Goal: Task Accomplishment & Management: Use online tool/utility

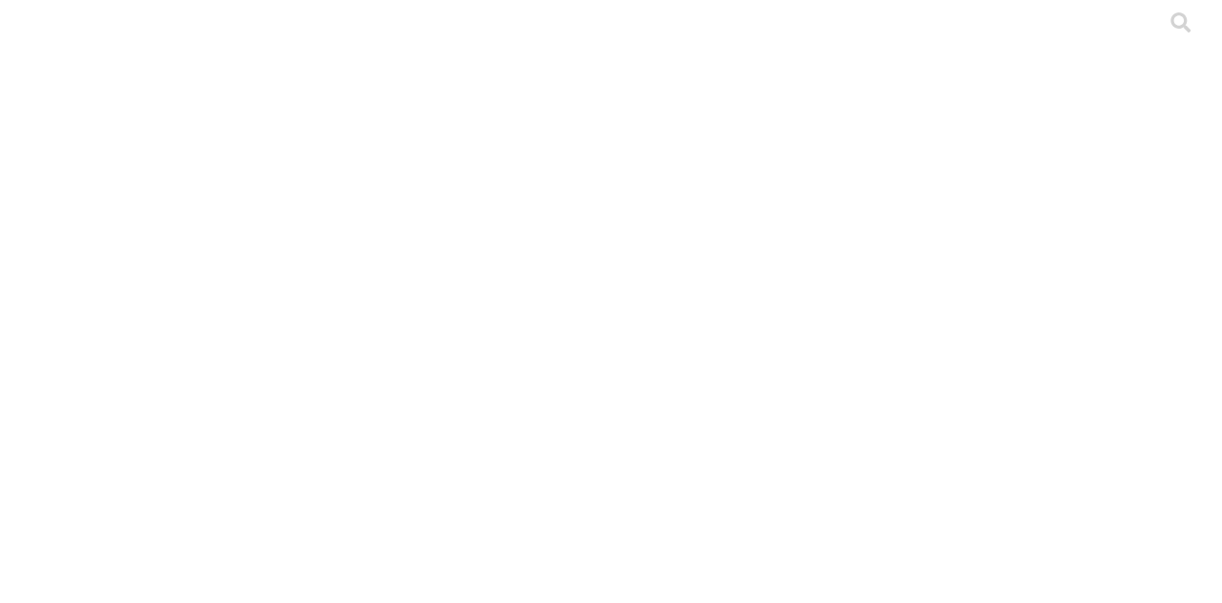
scroll to position [1020, 0]
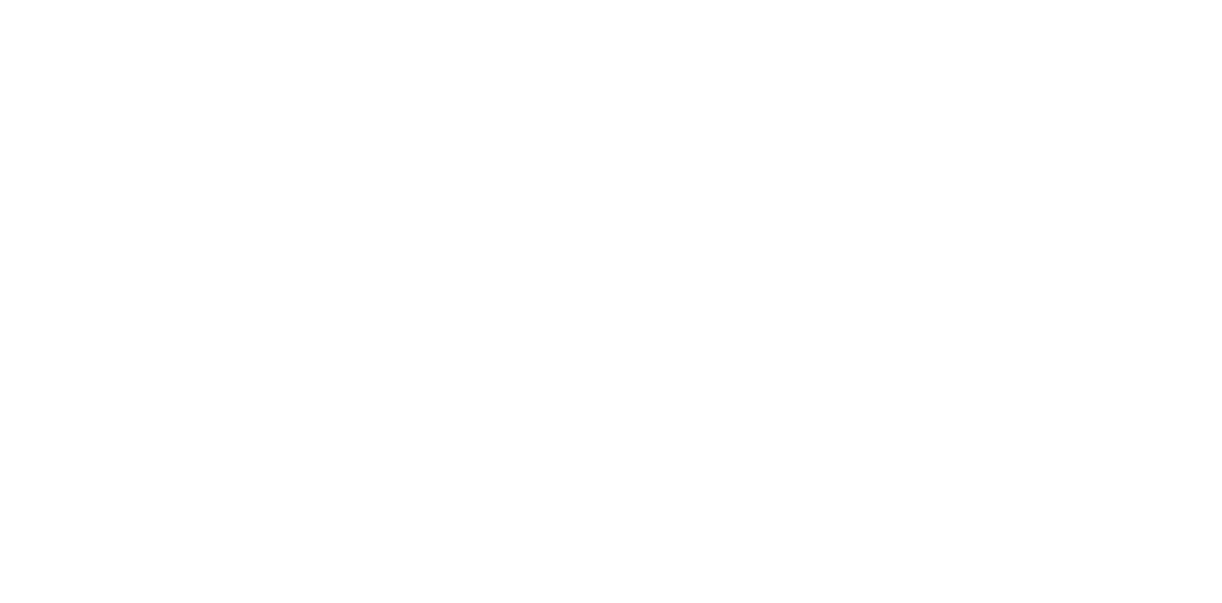
drag, startPoint x: 901, startPoint y: 34, endPoint x: 903, endPoint y: 51, distance: 16.3
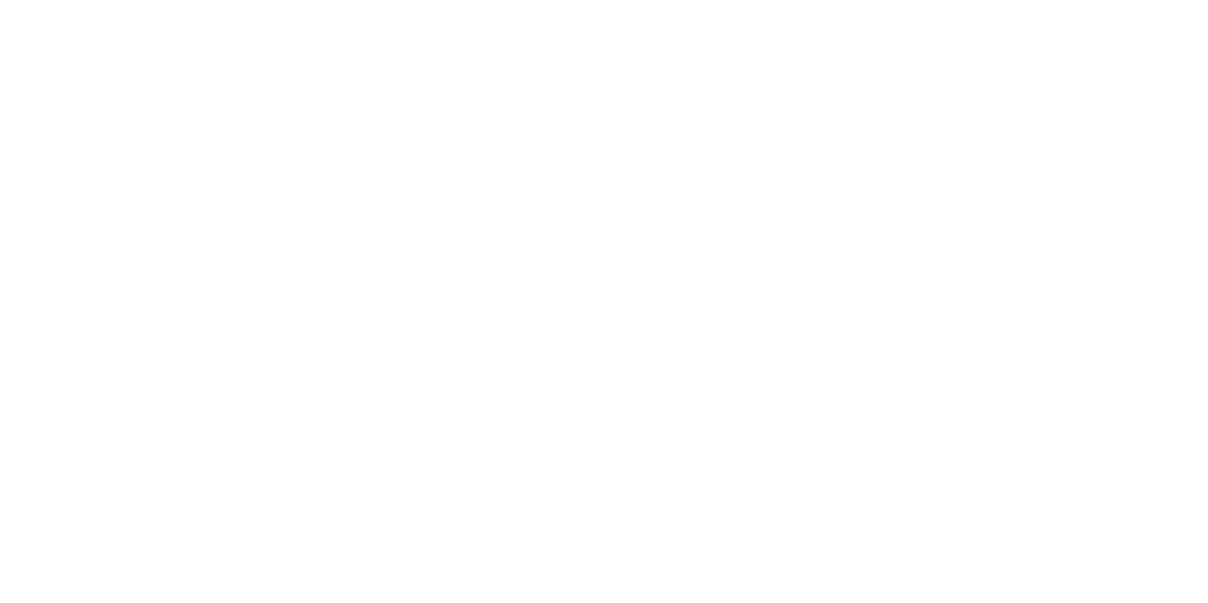
scroll to position [949, 0]
